Goal: Transaction & Acquisition: Purchase product/service

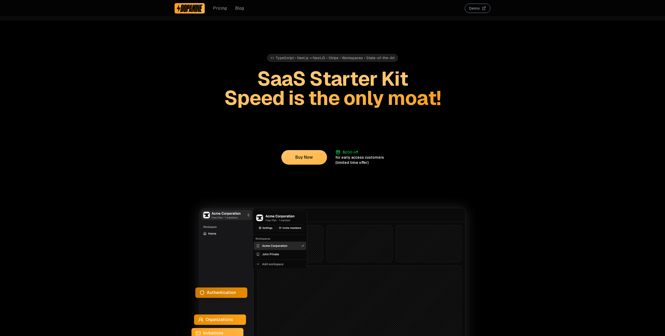
click at [240, 9] on link "Blog" at bounding box center [239, 8] width 9 height 6
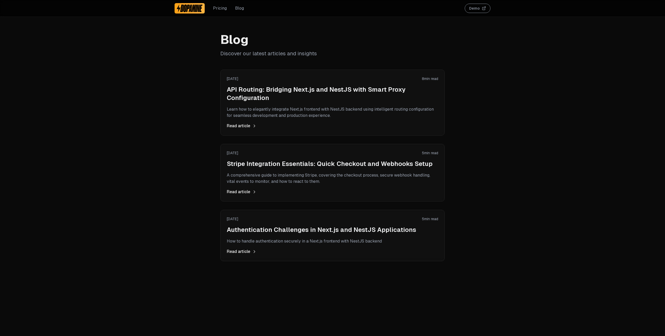
click at [261, 96] on h2 "API Routing: Bridging Next.js and NestJS with Smart Proxy Configuration" at bounding box center [333, 93] width 212 height 17
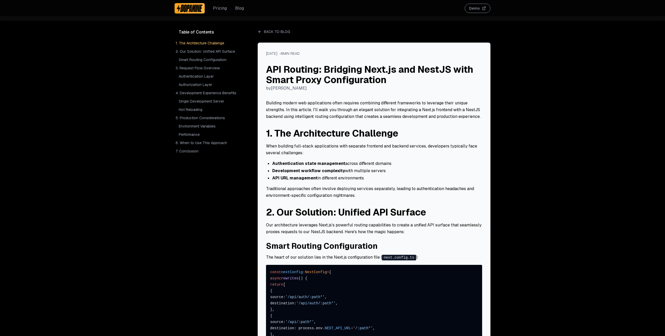
click at [199, 6] on img at bounding box center [190, 8] width 26 height 8
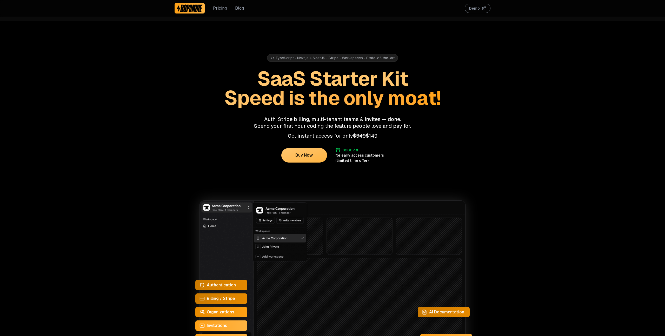
click at [301, 156] on button "Buy Now" at bounding box center [304, 155] width 46 height 15
click at [307, 158] on button "Buy Now" at bounding box center [304, 155] width 46 height 15
